Goal: Task Accomplishment & Management: Manage account settings

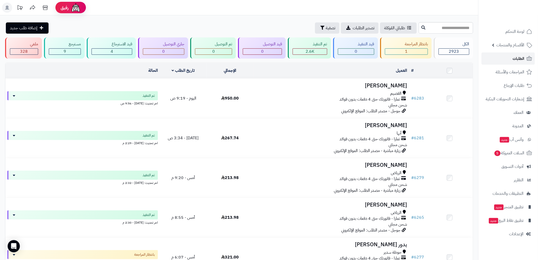
click at [524, 55] on span "الطلبات" at bounding box center [519, 58] width 12 height 7
click at [522, 31] on span "لوحة التحكم" at bounding box center [515, 31] width 19 height 7
click at [510, 33] on span "لوحة التحكم" at bounding box center [515, 31] width 19 height 7
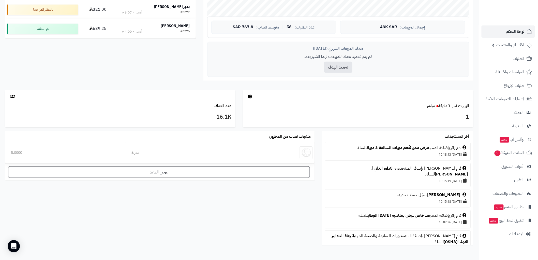
scroll to position [198, 0]
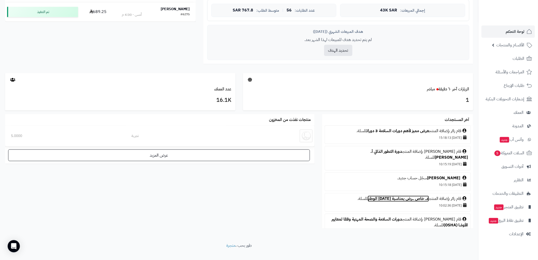
click at [393, 195] on link "عـــ خاص ـــرض بمناسبة اليوم الوطني" at bounding box center [398, 198] width 61 height 6
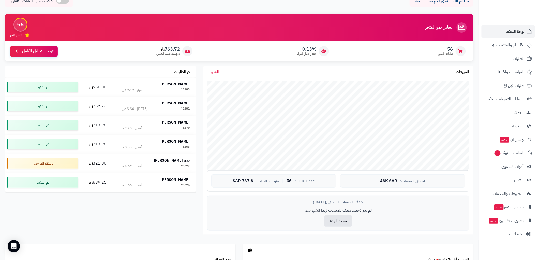
scroll to position [0, 0]
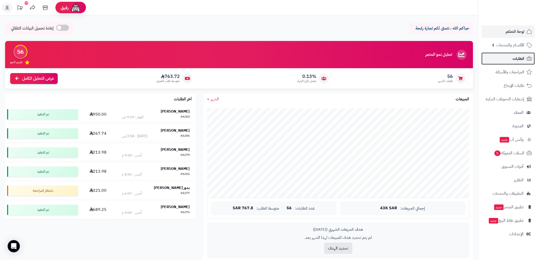
click at [512, 60] on link "الطلبات" at bounding box center [508, 58] width 53 height 12
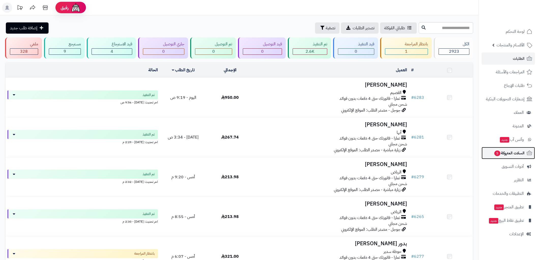
click at [507, 154] on span "السلات المتروكة 5" at bounding box center [509, 152] width 31 height 7
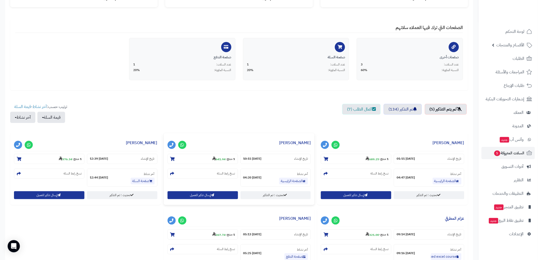
scroll to position [85, 0]
